Goal: Transaction & Acquisition: Purchase product/service

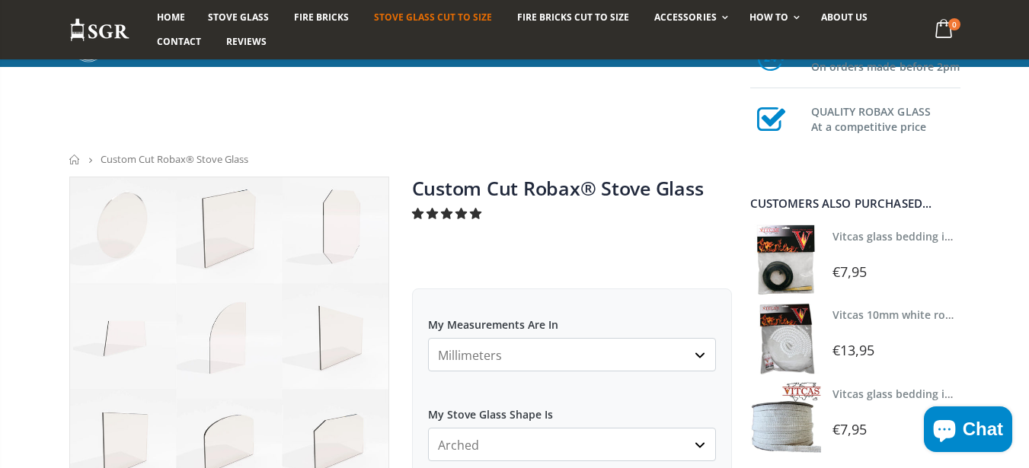
select select "arched"
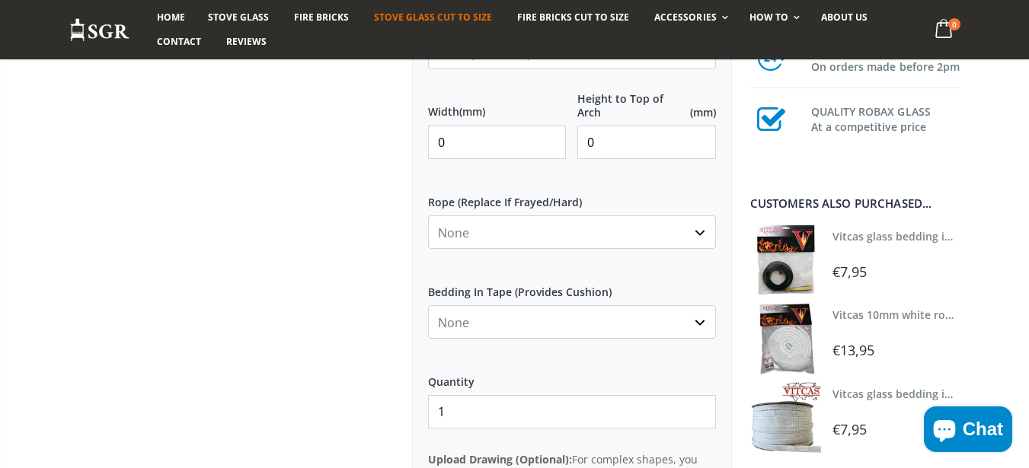
scroll to position [731, 0]
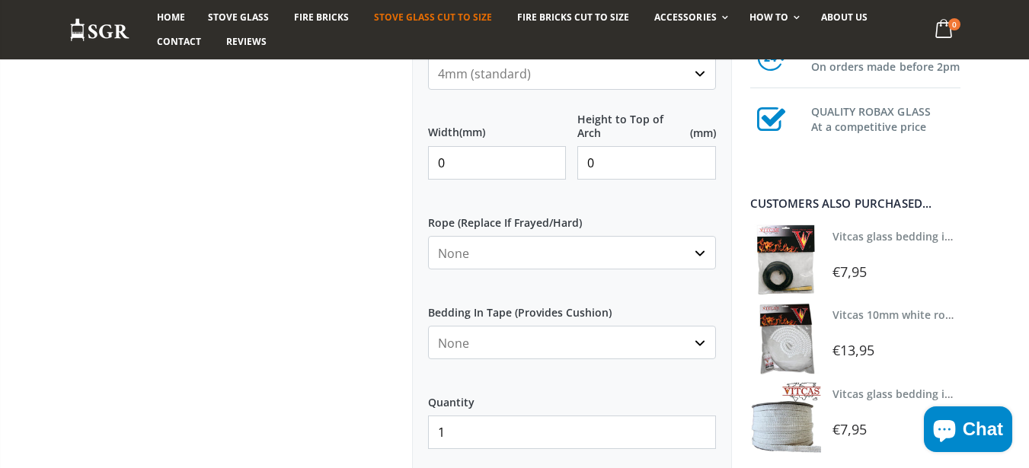
click at [488, 155] on input "0" at bounding box center [497, 163] width 139 height 34
click at [488, 161] on input "0" at bounding box center [497, 163] width 139 height 34
type input "250"
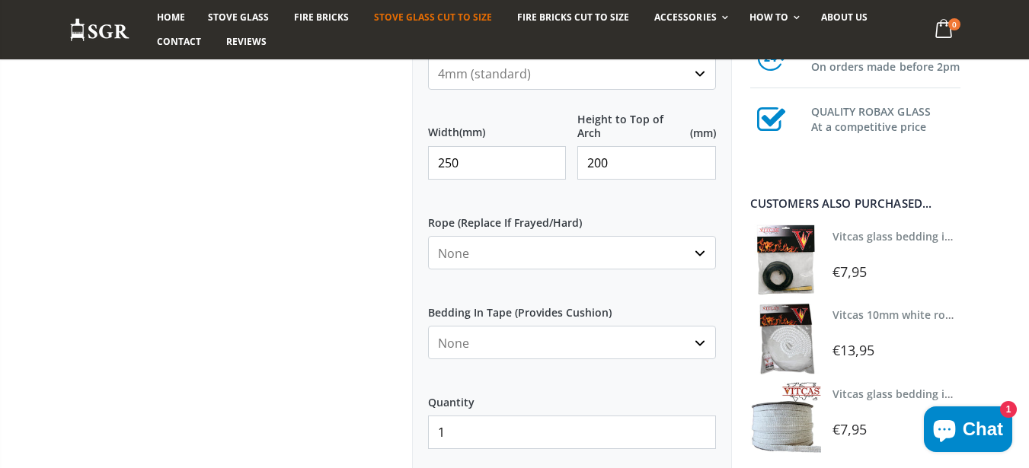
type input "200"
click at [289, 296] on div at bounding box center [229, 103] width 343 height 1316
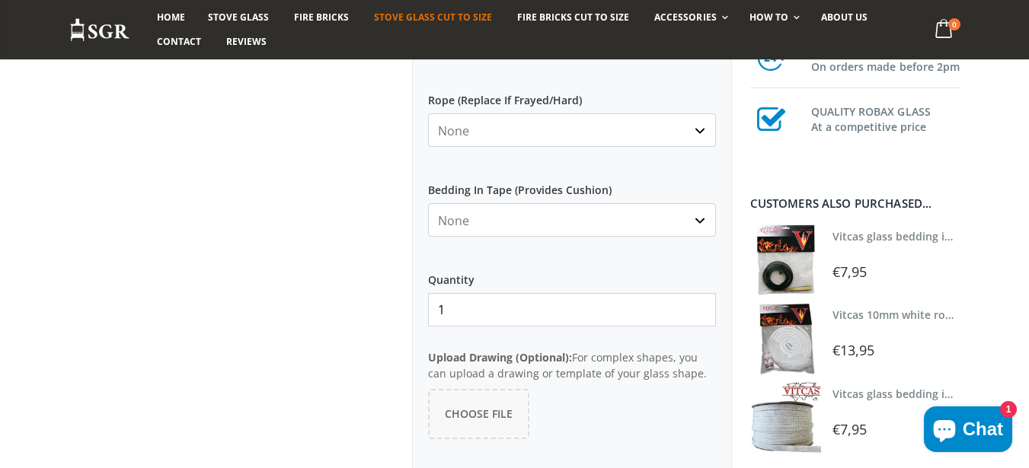
scroll to position [1006, 0]
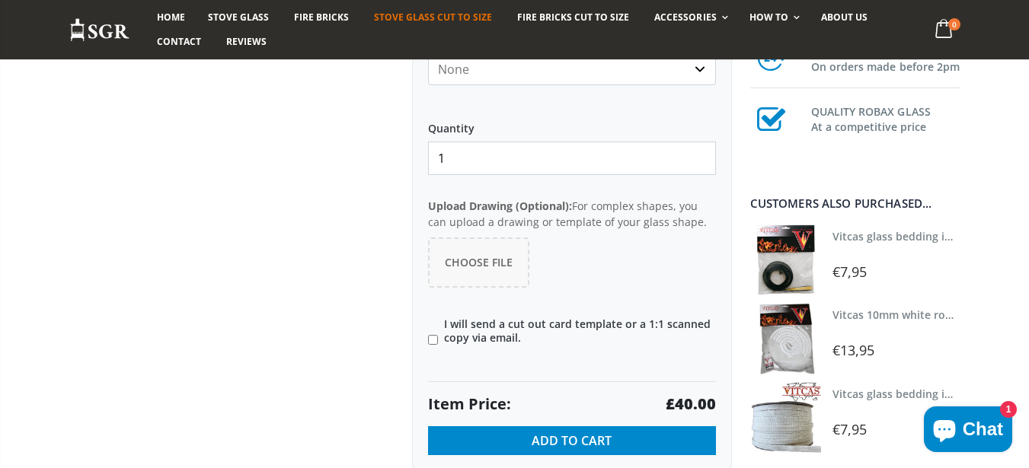
click at [429, 344] on input"] "I will send a cut out card template or a 1:1 scanned copy via email." at bounding box center [433, 340] width 10 height 10
checkbox input"] "true"
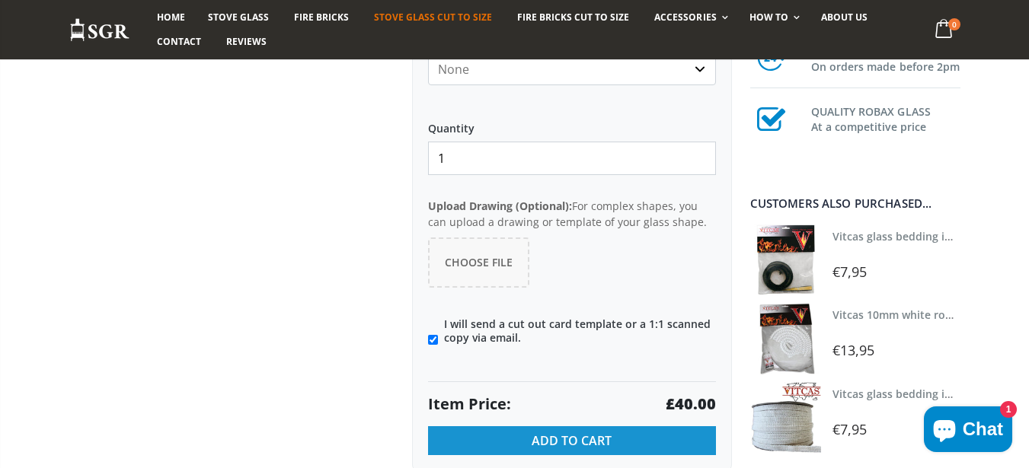
click at [491, 442] on button "Add to Cart" at bounding box center [572, 441] width 288 height 29
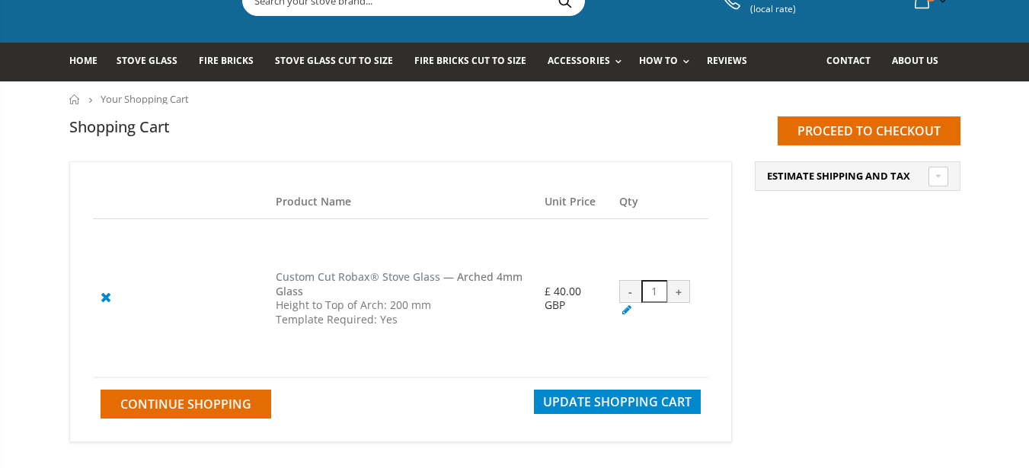
scroll to position [91, 0]
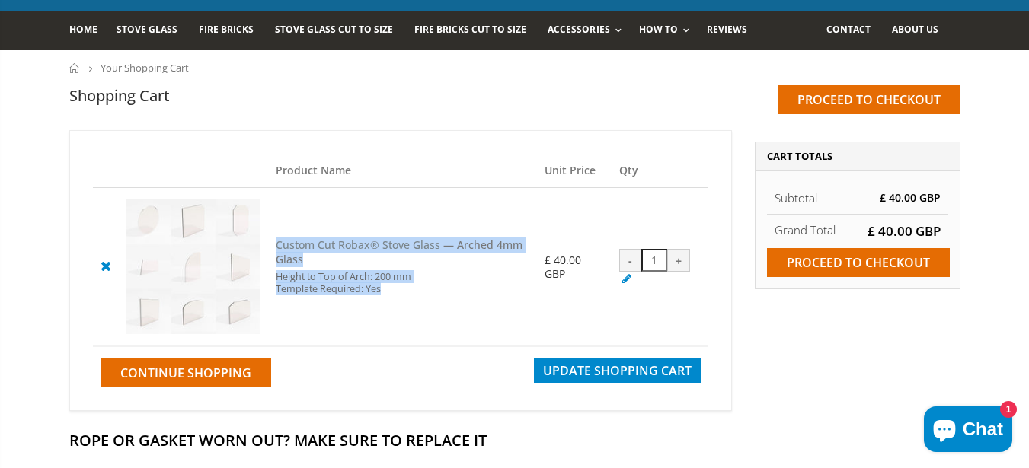
drag, startPoint x: 404, startPoint y: 292, endPoint x: 267, endPoint y: 247, distance: 144.3
click at [267, 247] on tr "Custom Cut Robax® Stove Glass — Arched 4mm Glass Height to Top of Arch: 200 mm …" at bounding box center [400, 267] width 615 height 158
copy tr "Custom Cut Robax® Stove Glass — Arched 4mm Glass Height to Top of Arch: 200 mm …"
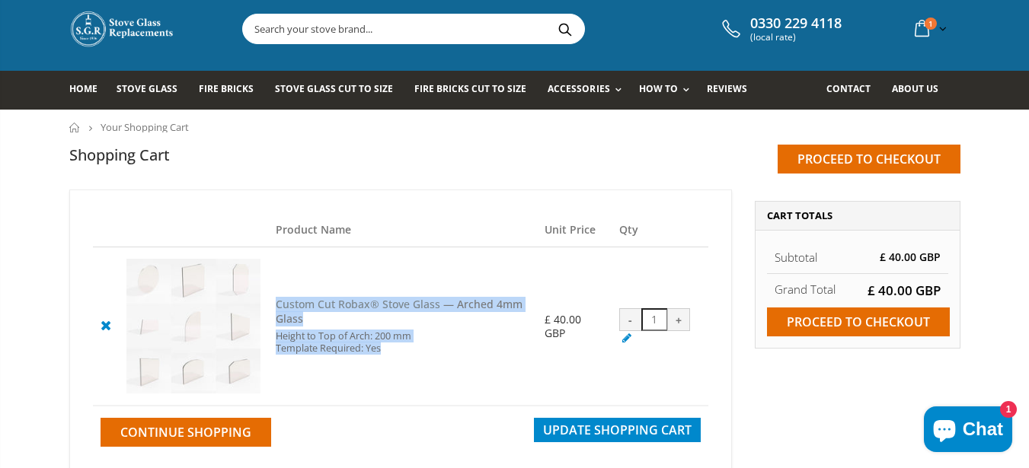
scroll to position [0, 0]
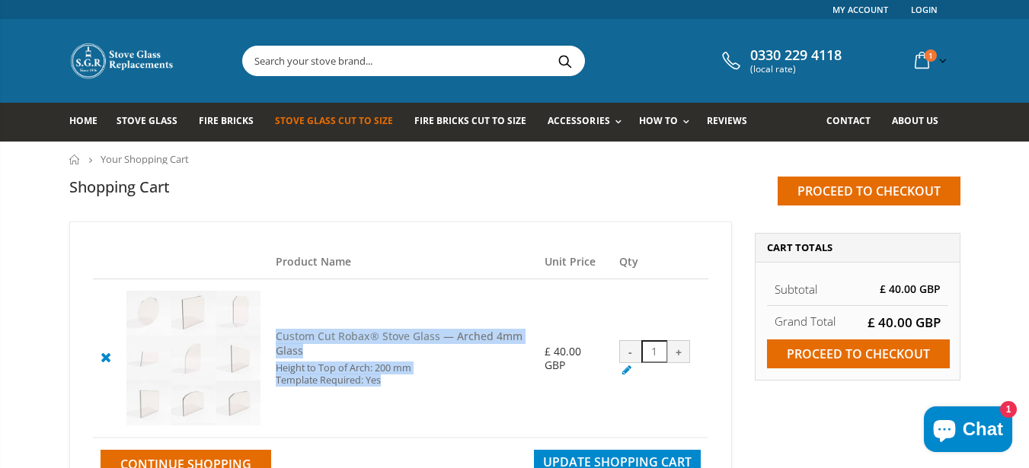
click at [331, 127] on span "Stove Glass Cut To Size" at bounding box center [334, 120] width 118 height 13
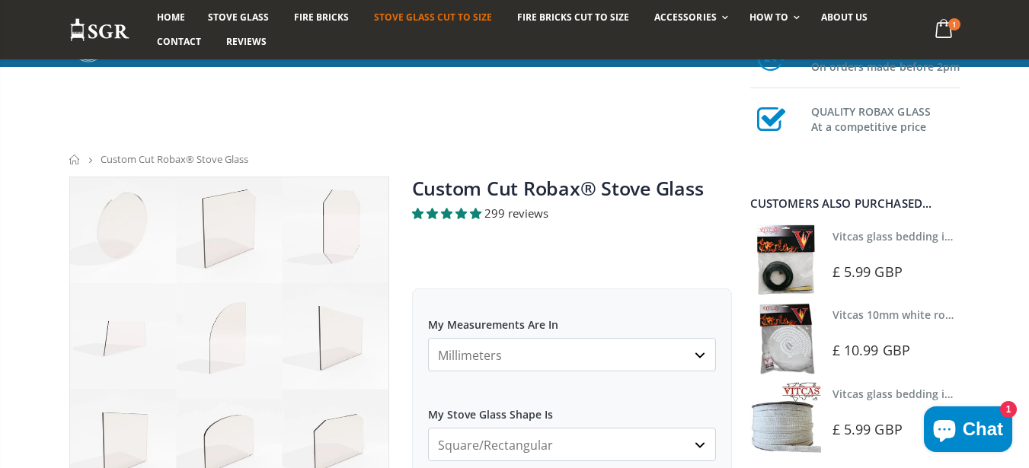
scroll to position [274, 0]
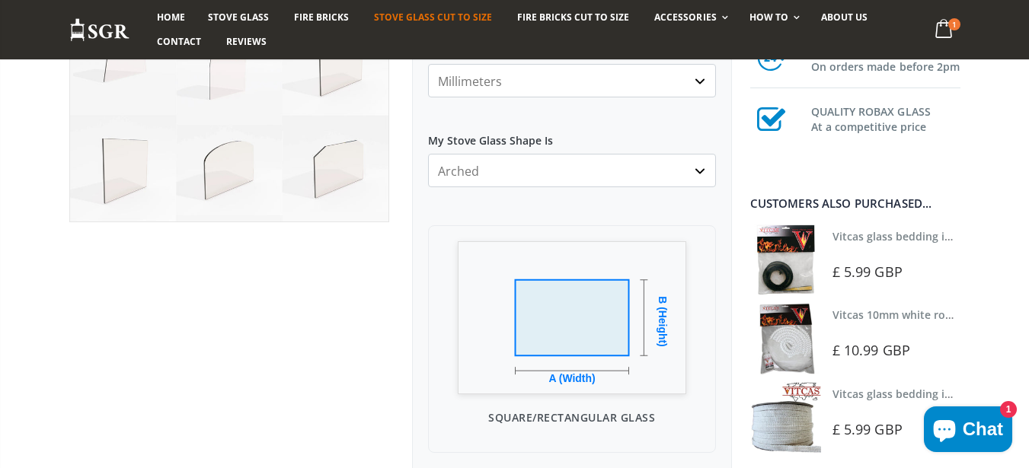
click at [428, 154] on select "Square/Rectangular Arched Half Arch Both Top Corners Cut Single Corner Cut All …" at bounding box center [572, 171] width 288 height 34
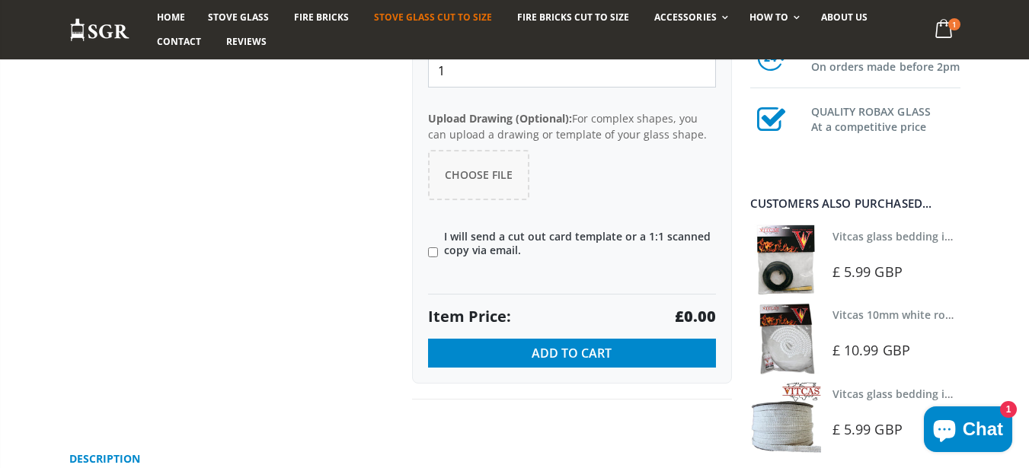
scroll to position [1097, 0]
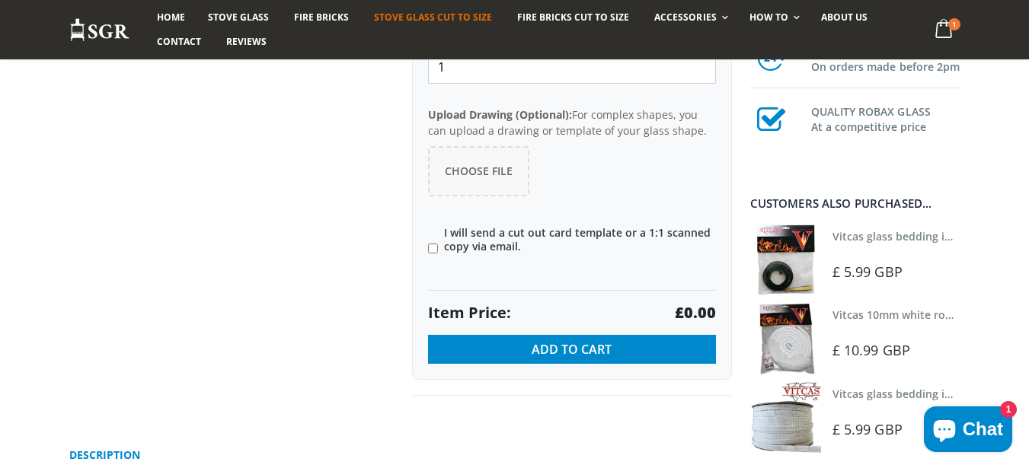
drag, startPoint x: 422, startPoint y: 115, endPoint x: 552, endPoint y: 266, distance: 198.8
copy div "Upload Drawing (Optional): For complex shapes, you can upload a drawing or temp…"
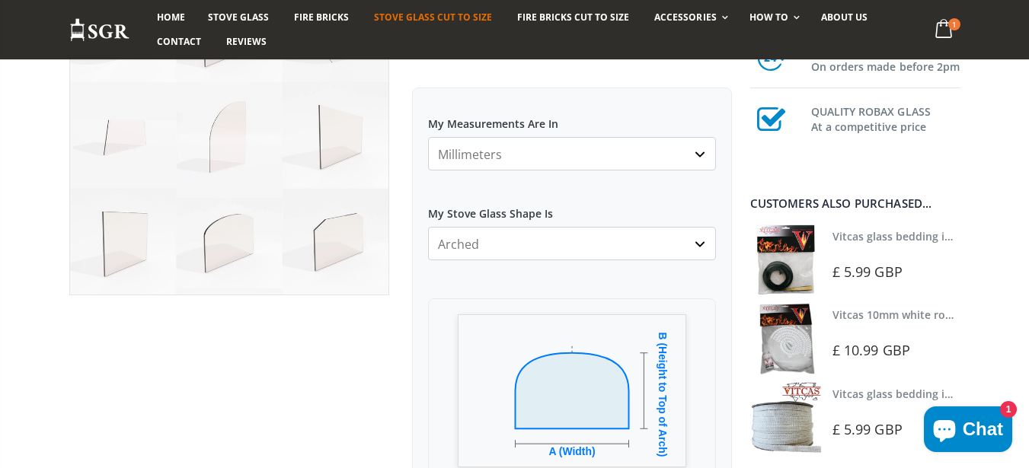
scroll to position [183, 0]
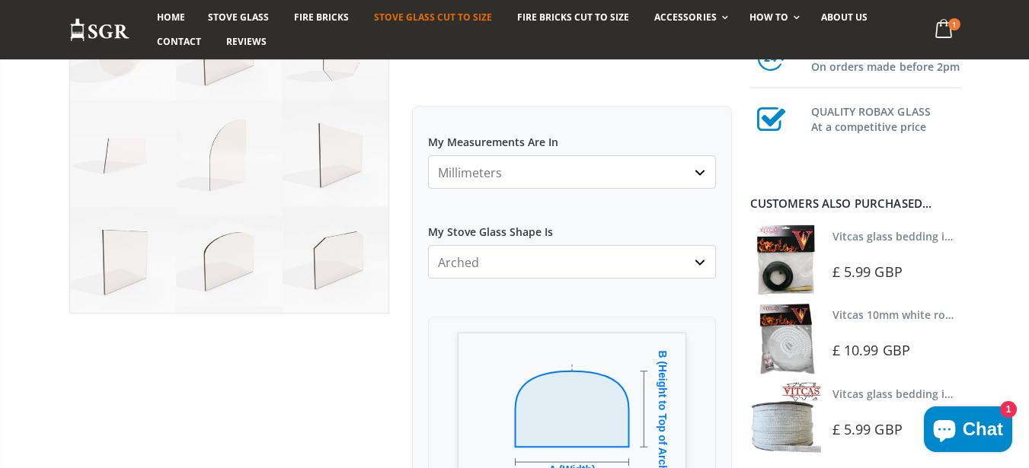
select select "both-top-corners-cut"
click at [428, 245] on select "Square/Rectangular Arched Half Arch Both Top Corners Cut Single Corner Cut All …" at bounding box center [572, 262] width 288 height 34
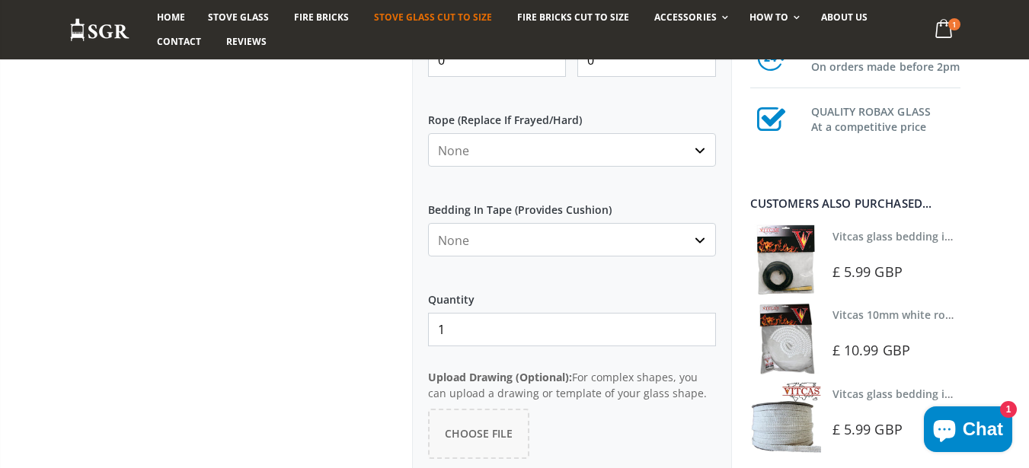
scroll to position [914, 0]
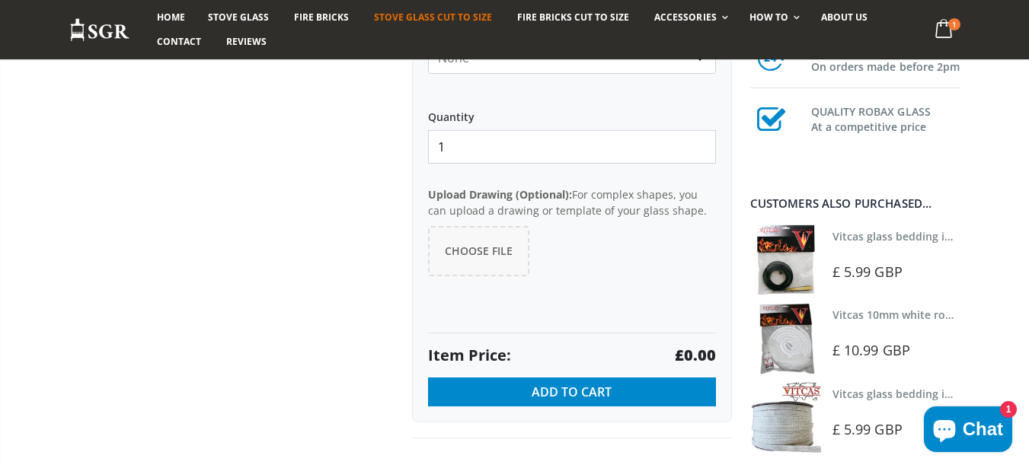
scroll to position [1097, 0]
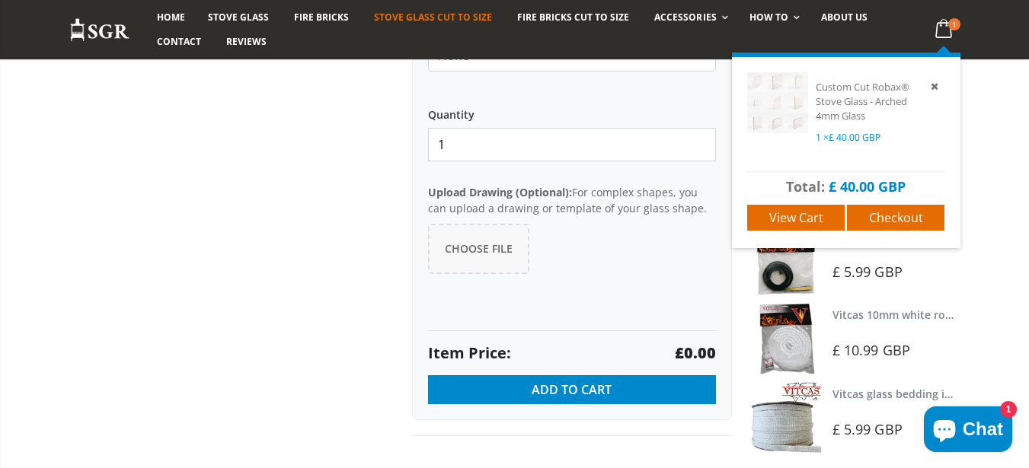
click at [939, 85] on icon at bounding box center [935, 86] width 14 height 14
